Goal: Use online tool/utility: Utilize a website feature to perform a specific function

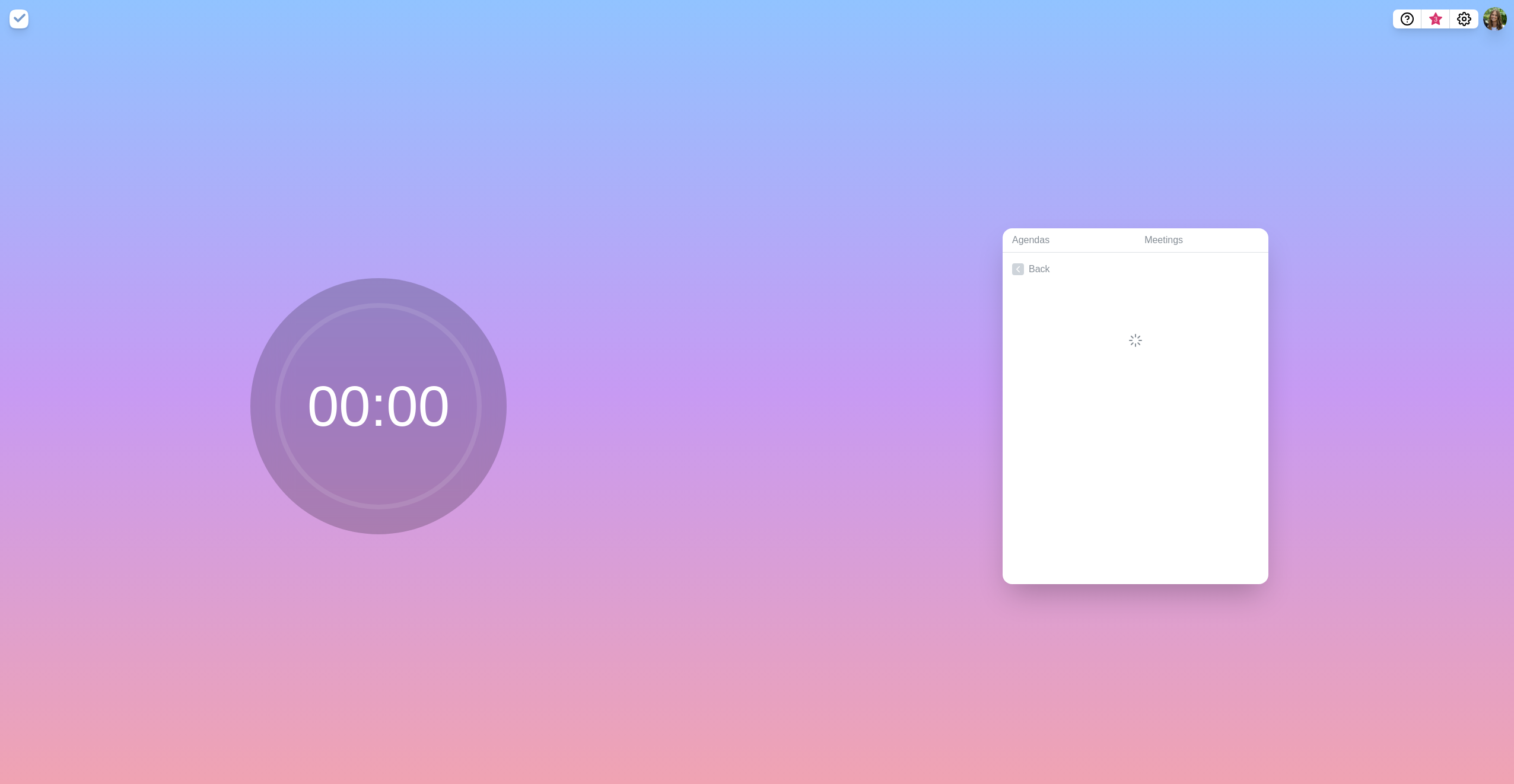
click at [1170, 659] on div "Agendas Meetings Back" at bounding box center [1136, 411] width 757 height 746
click at [1302, 608] on div "Agendas Meetings Back" at bounding box center [1136, 411] width 757 height 746
click at [1163, 240] on link "Meetings" at bounding box center [1202, 240] width 133 height 24
click at [1011, 242] on link "Agendas" at bounding box center [1068, 240] width 133 height 24
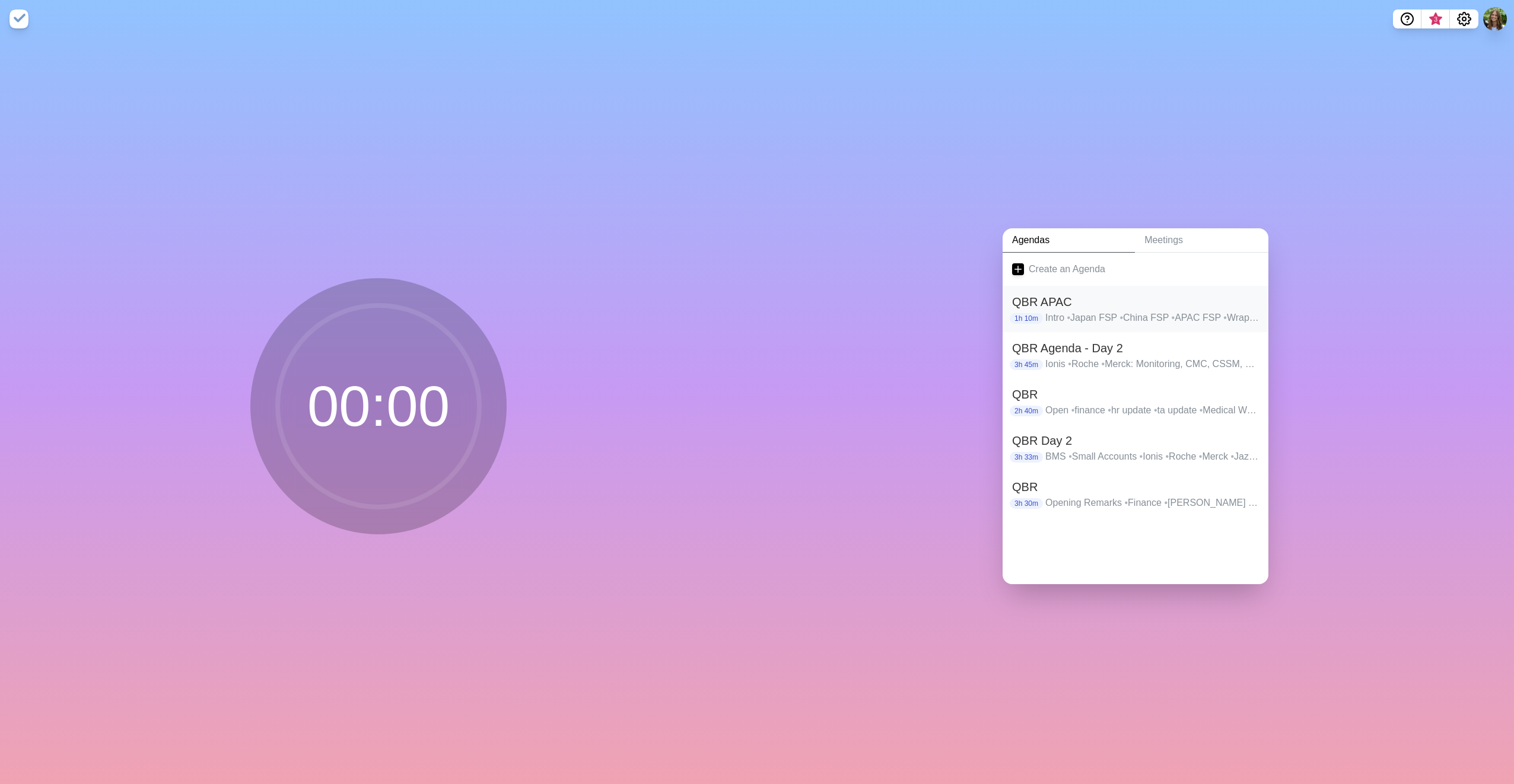
click at [1063, 300] on h2 "QBR APAC" at bounding box center [1136, 302] width 247 height 18
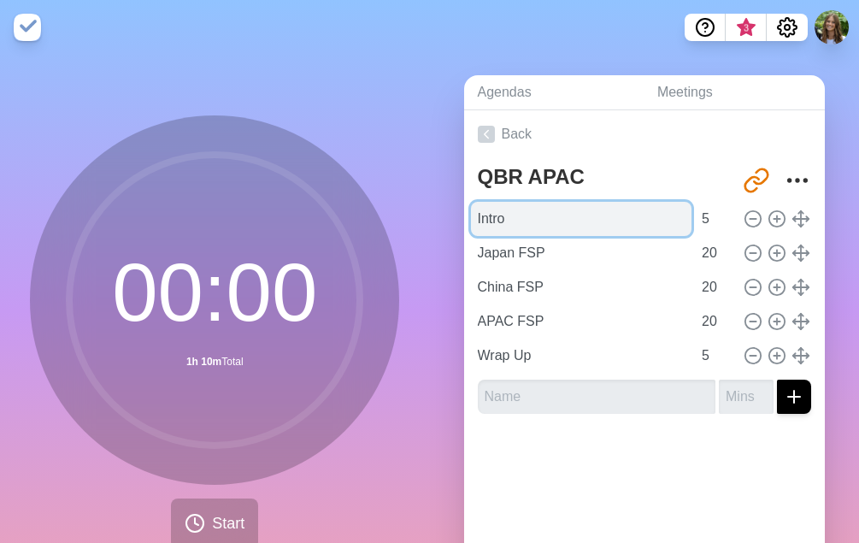
click at [597, 221] on input "Intro" at bounding box center [581, 219] width 221 height 34
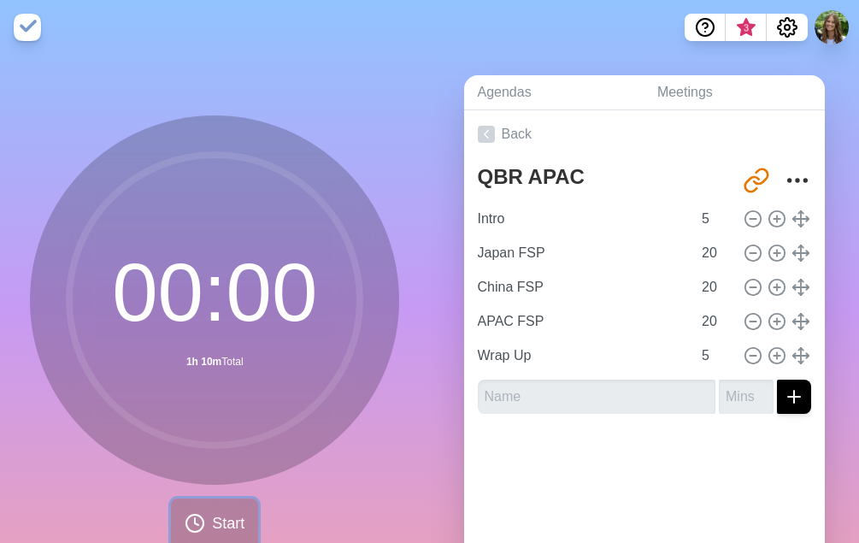
click at [220, 518] on span "Start" at bounding box center [228, 523] width 32 height 23
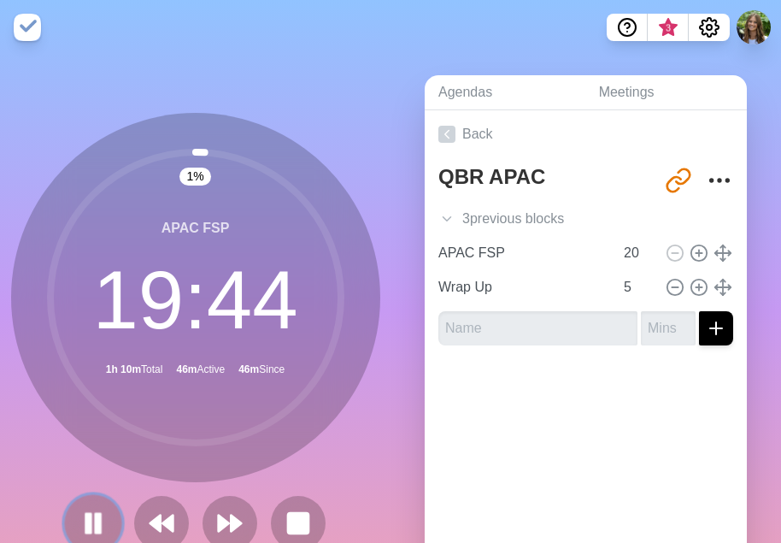
click at [85, 514] on rect at bounding box center [87, 523] width 5 height 19
